Goal: Information Seeking & Learning: Learn about a topic

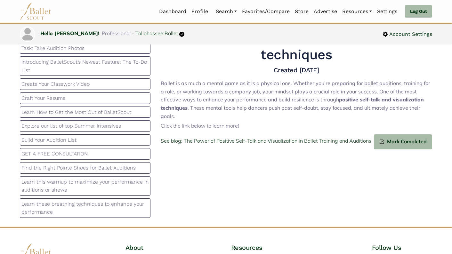
scroll to position [79, 0]
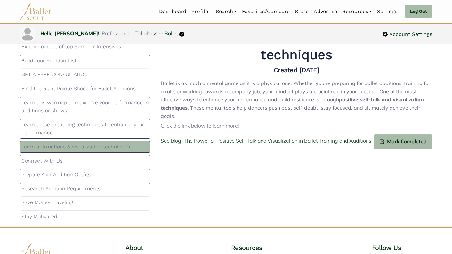
click at [104, 128] on p "Learn these breathing techniques to enhance your performance" at bounding box center [85, 129] width 128 height 16
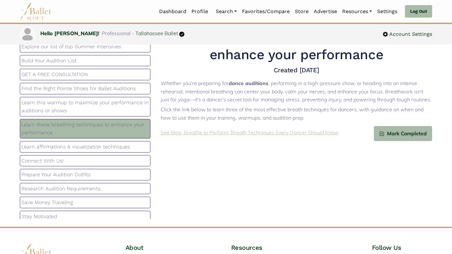
click at [292, 132] on p "See blog: Breathe to Perform: Breath Techniques Every Dancer Should Know" at bounding box center [250, 133] width 178 height 8
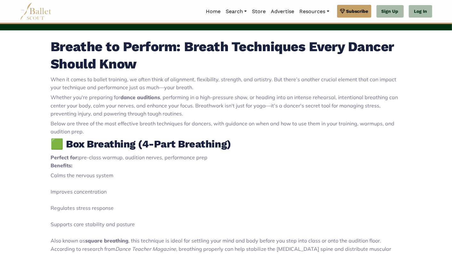
scroll to position [215, 0]
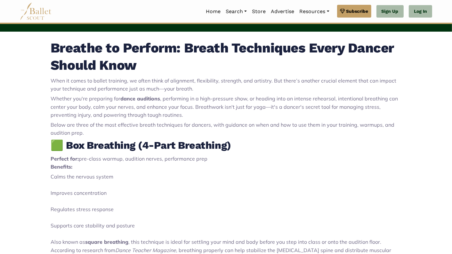
drag, startPoint x: 284, startPoint y: 199, endPoint x: 43, endPoint y: 44, distance: 286.6
copy div "Breathe to Perform: Breath Techniques Every Dancer Should Know When it comes to…"
